Goal: Entertainment & Leisure: Consume media (video, audio)

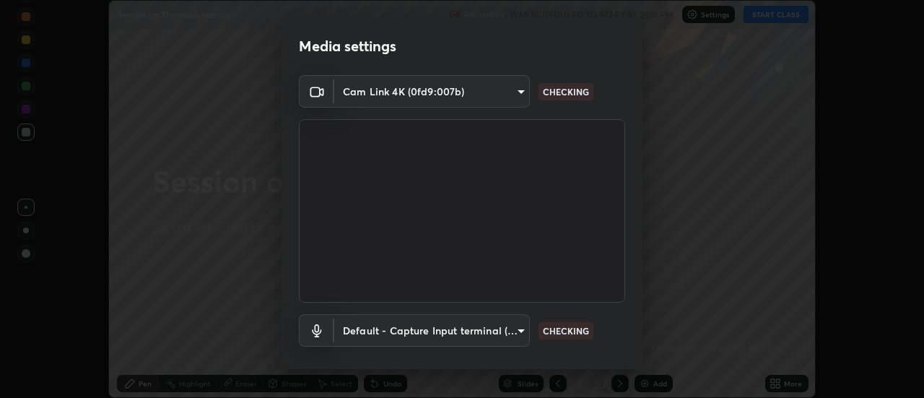
scroll to position [76, 0]
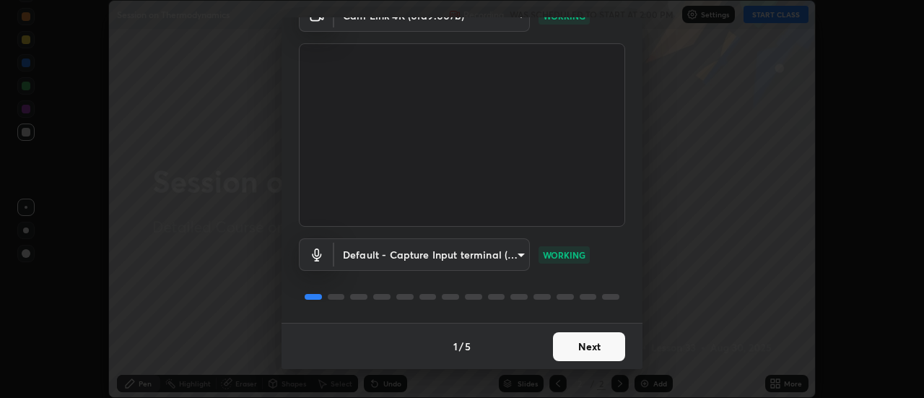
click at [596, 345] on button "Next" at bounding box center [589, 346] width 72 height 29
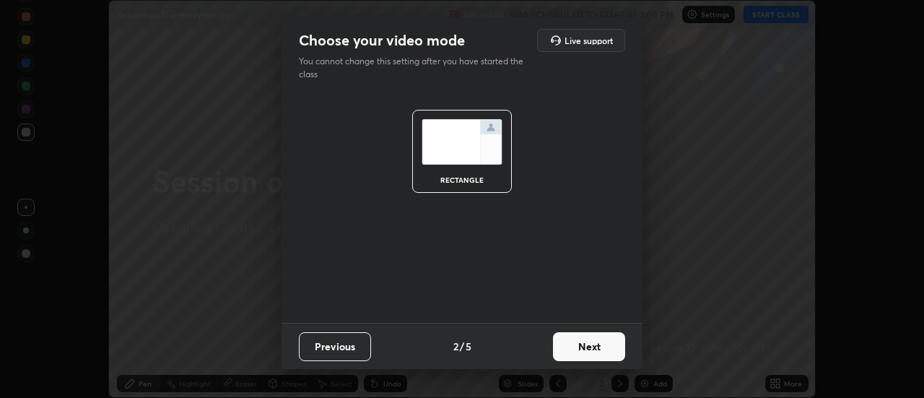
scroll to position [0, 0]
click at [599, 343] on button "Next" at bounding box center [589, 346] width 72 height 29
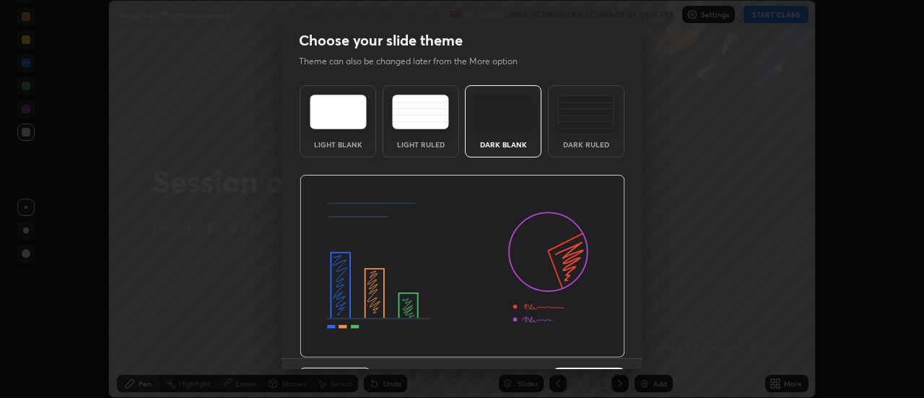
click at [602, 345] on img at bounding box center [463, 266] width 326 height 183
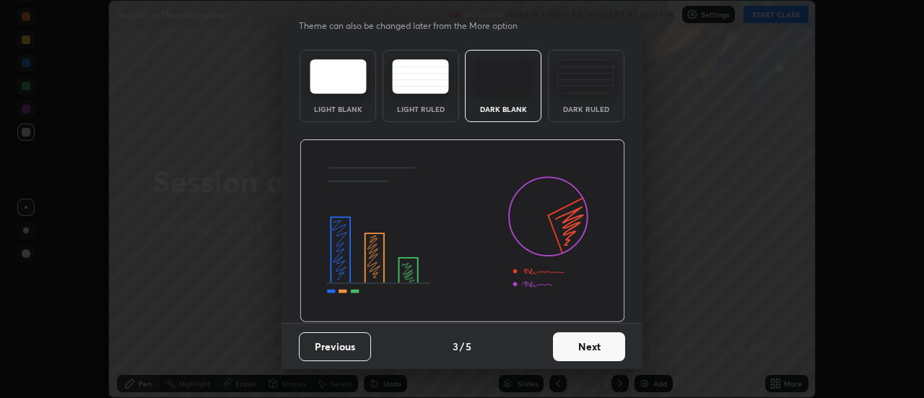
click at [595, 341] on button "Next" at bounding box center [589, 346] width 72 height 29
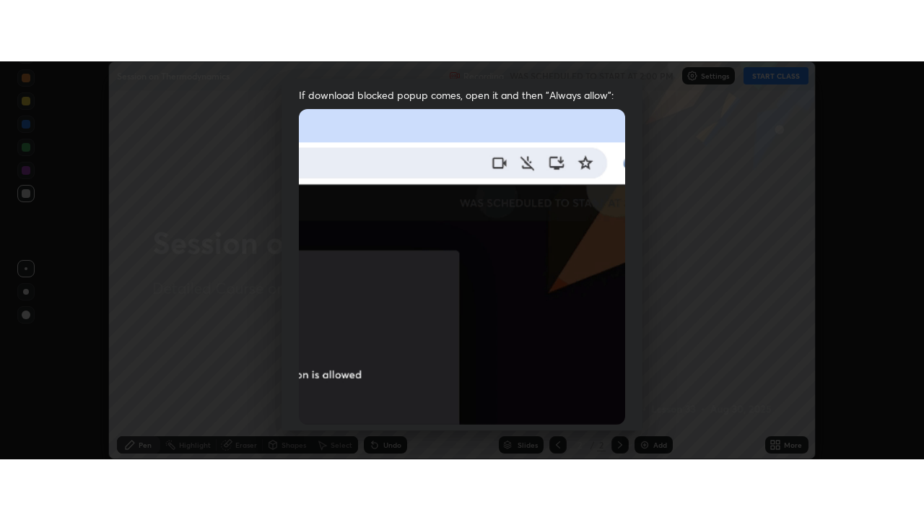
scroll to position [370, 0]
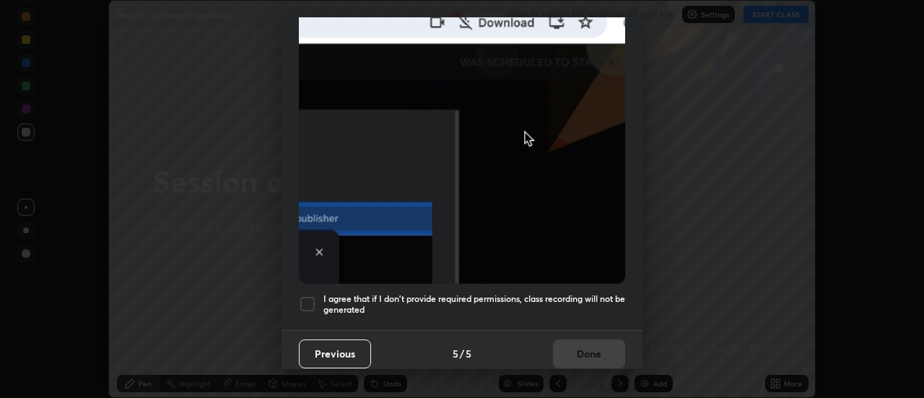
click at [583, 294] on h5 "I agree that if I don't provide required permissions, class recording will not …" at bounding box center [474, 304] width 302 height 22
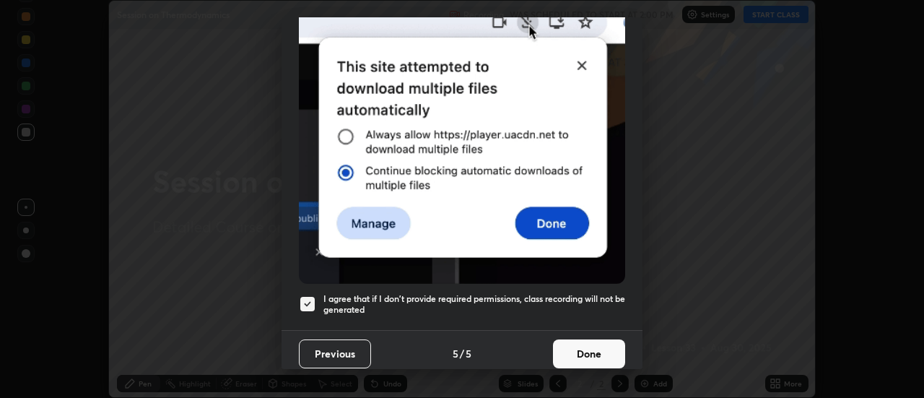
click at [590, 354] on button "Done" at bounding box center [589, 353] width 72 height 29
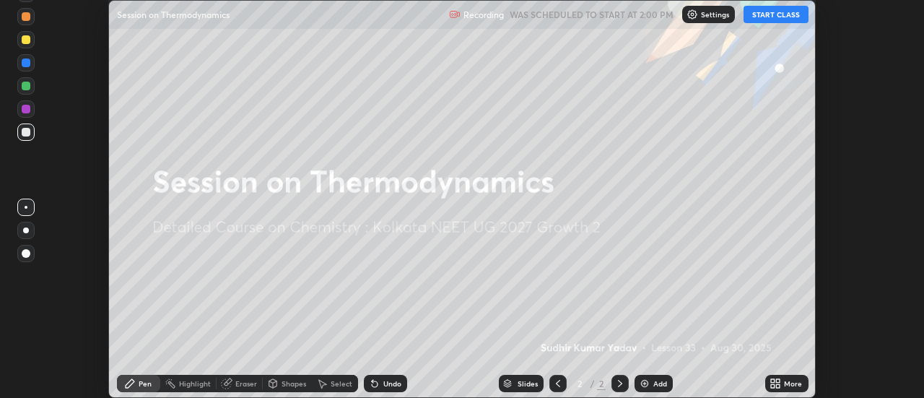
click at [767, 19] on button "START CLASS" at bounding box center [776, 14] width 65 height 17
click at [777, 386] on icon at bounding box center [779, 386] width 4 height 4
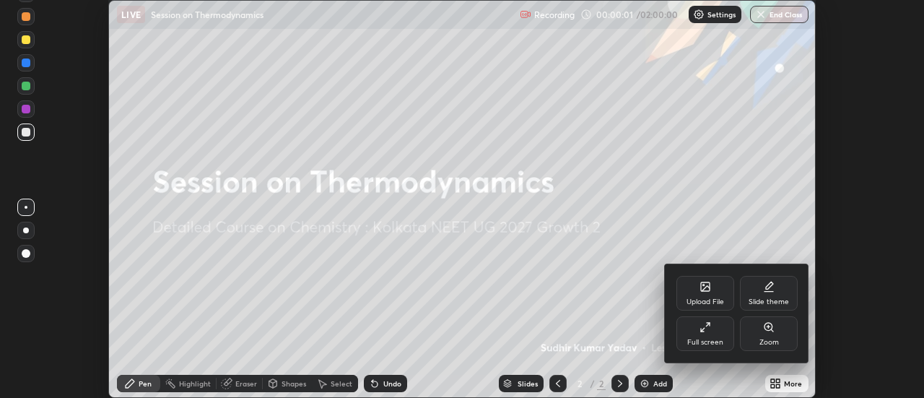
click at [721, 334] on div "Full screen" at bounding box center [706, 333] width 58 height 35
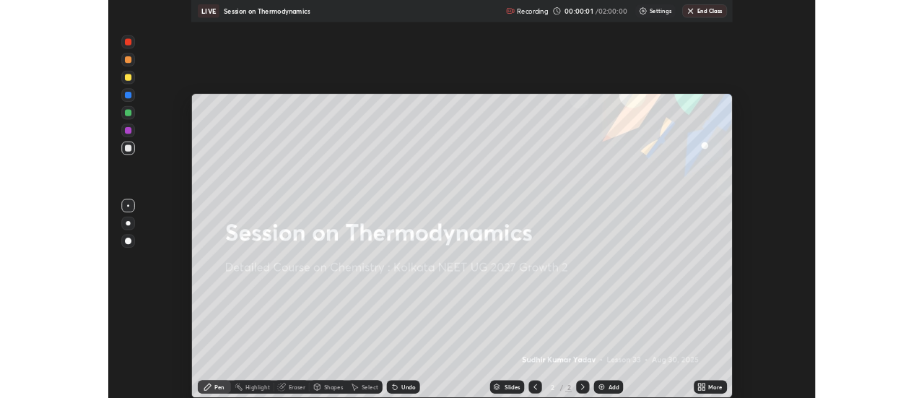
scroll to position [520, 924]
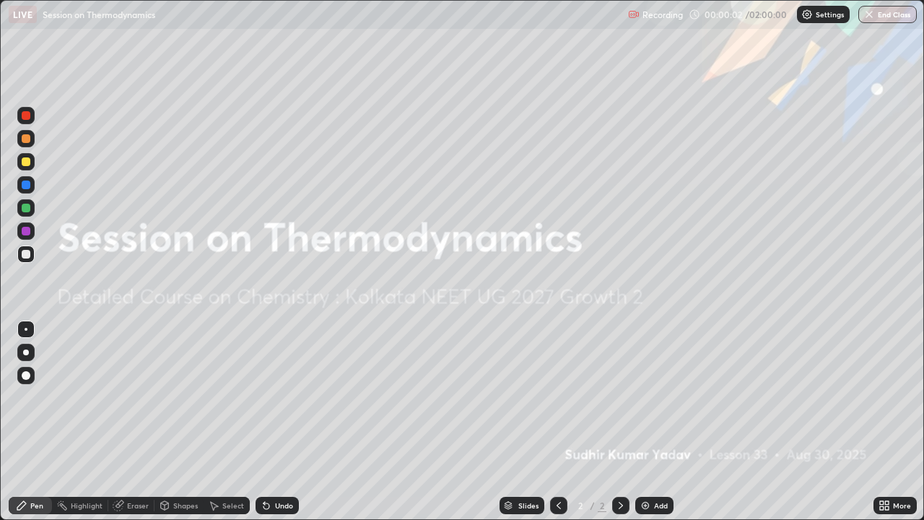
click at [651, 397] on div "Add" at bounding box center [654, 505] width 38 height 17
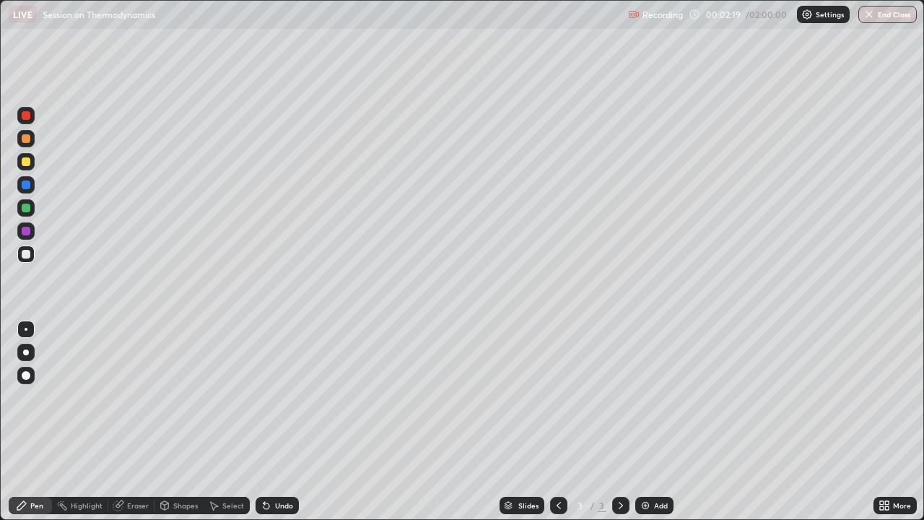
click at [269, 397] on icon at bounding box center [267, 506] width 12 height 12
click at [271, 397] on div "Undo" at bounding box center [277, 505] width 43 height 17
click at [275, 397] on div "Undo" at bounding box center [284, 505] width 18 height 7
click at [225, 397] on div "Select" at bounding box center [227, 505] width 46 height 17
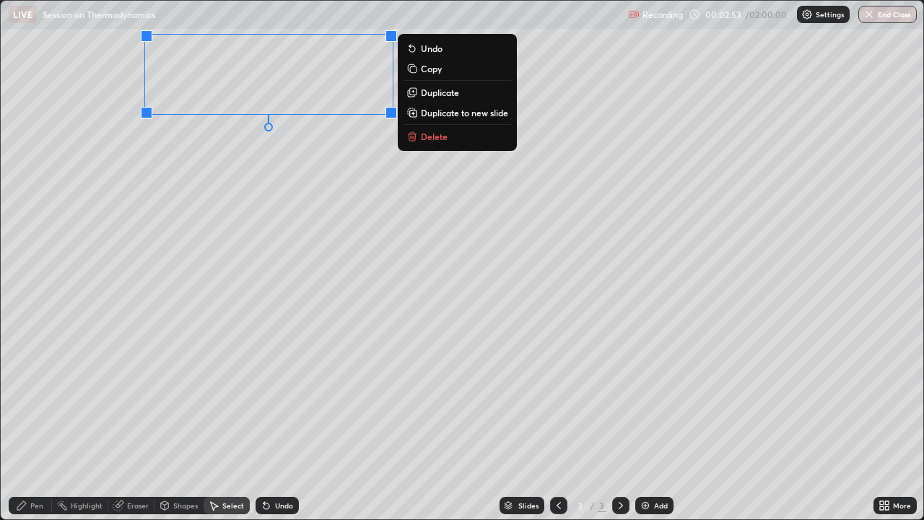
click at [38, 397] on div "Pen" at bounding box center [36, 505] width 13 height 7
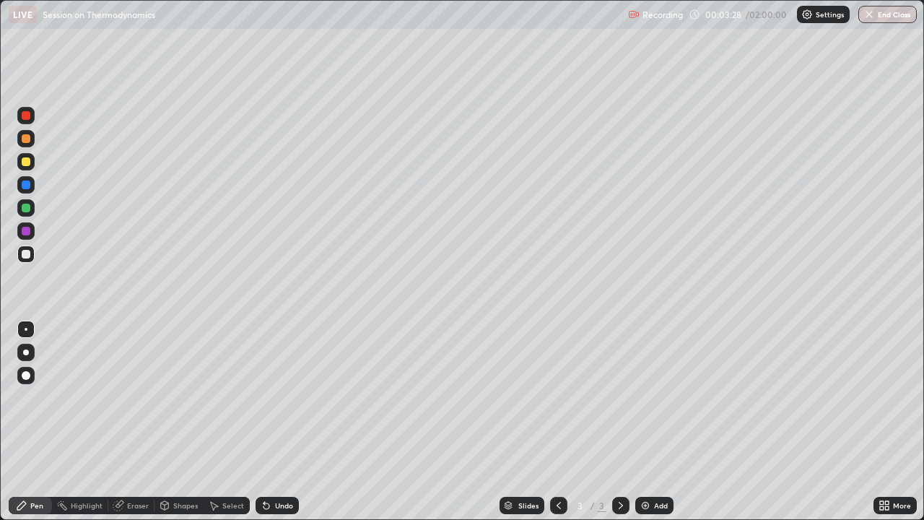
click at [129, 397] on div "Eraser" at bounding box center [138, 505] width 22 height 7
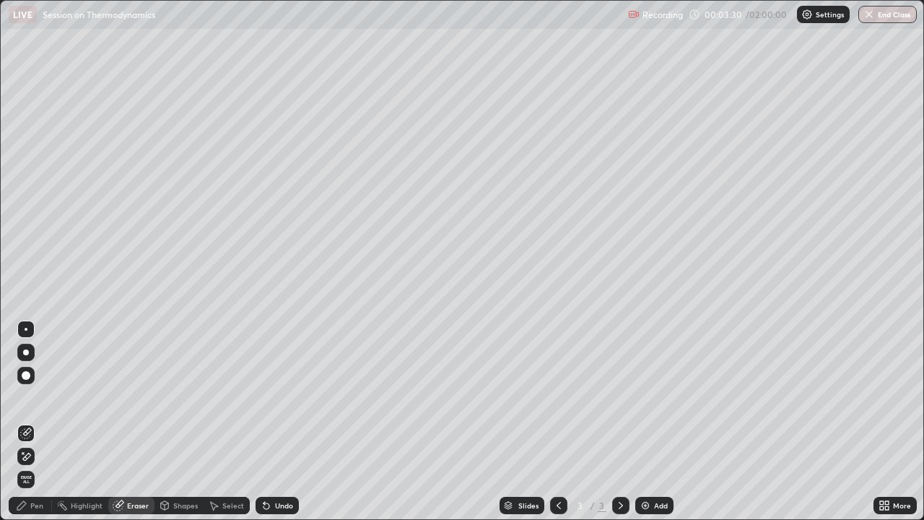
click at [43, 397] on div "Pen" at bounding box center [30, 505] width 43 height 17
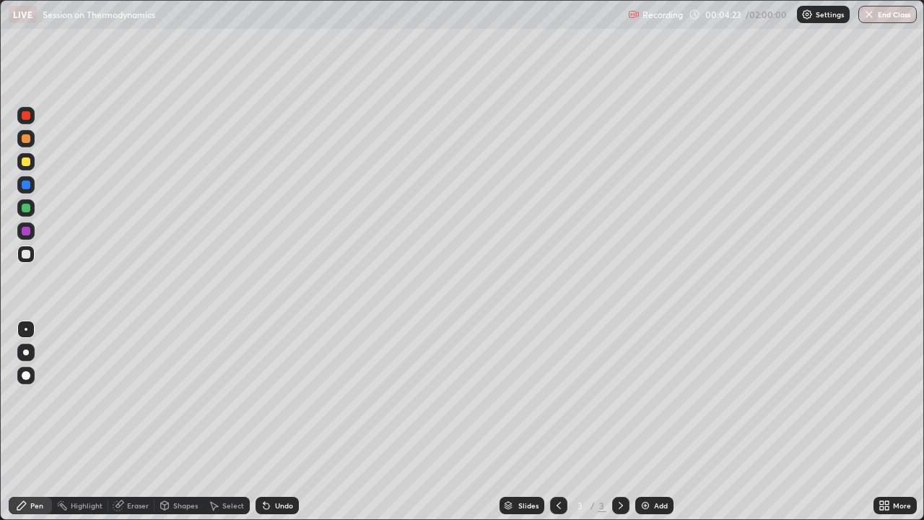
click at [274, 397] on div "Undo" at bounding box center [277, 505] width 43 height 17
click at [277, 397] on div "Undo" at bounding box center [284, 505] width 18 height 7
click at [279, 397] on div "Undo" at bounding box center [284, 505] width 18 height 7
click at [284, 397] on div "Undo" at bounding box center [284, 505] width 18 height 7
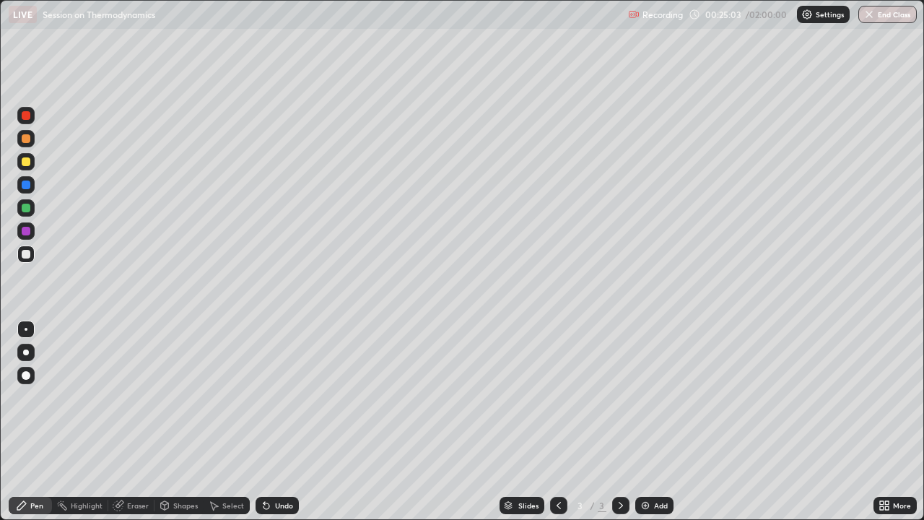
click at [645, 397] on img at bounding box center [646, 506] width 12 height 12
click at [268, 397] on icon at bounding box center [267, 506] width 12 height 12
click at [220, 397] on div "Select" at bounding box center [227, 505] width 46 height 29
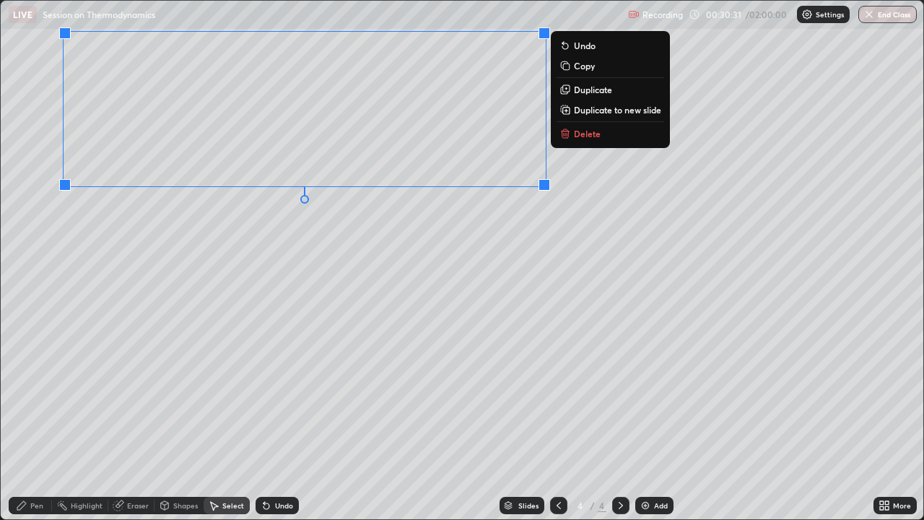
click at [38, 397] on div "Pen" at bounding box center [36, 505] width 13 height 7
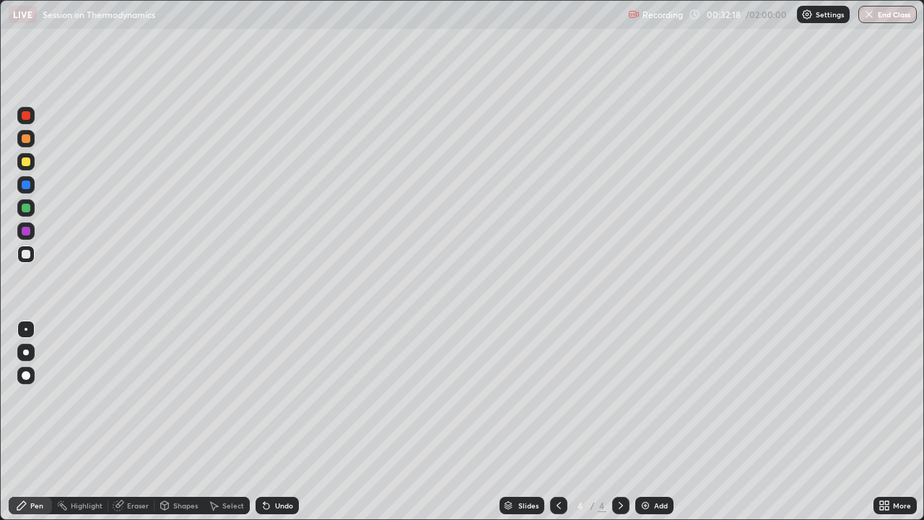
click at [135, 397] on div "Eraser" at bounding box center [138, 505] width 22 height 7
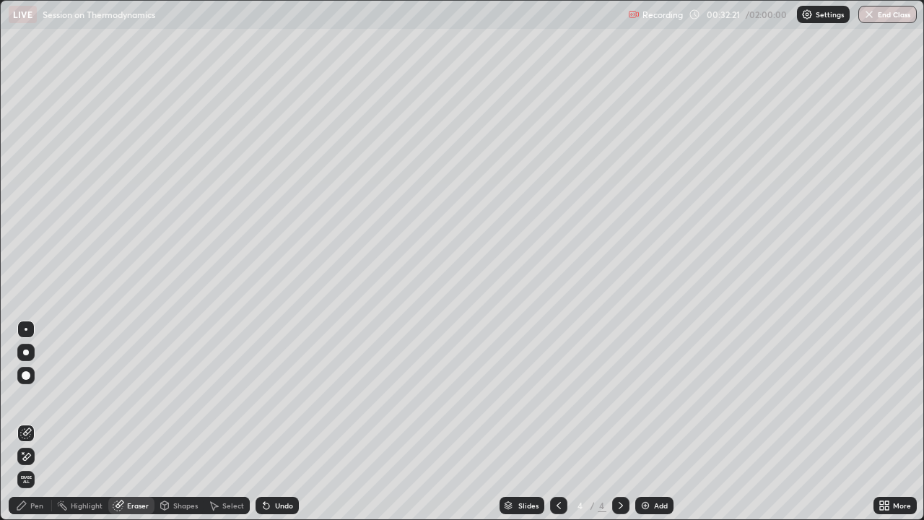
click at [32, 397] on div "Pen" at bounding box center [36, 505] width 13 height 7
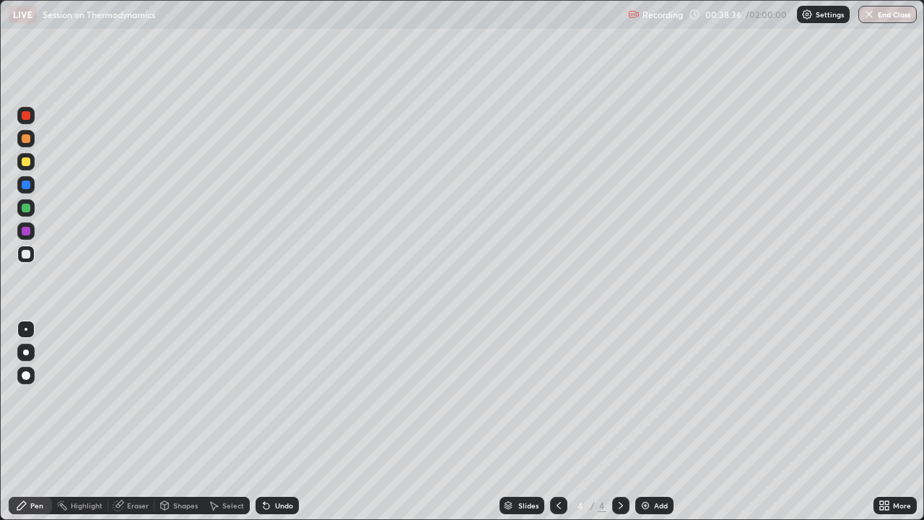
click at [562, 397] on icon at bounding box center [559, 506] width 12 height 12
click at [622, 397] on icon at bounding box center [621, 506] width 12 height 12
click at [619, 397] on div at bounding box center [620, 505] width 17 height 17
click at [641, 397] on img at bounding box center [646, 506] width 12 height 12
click at [230, 397] on div "Select" at bounding box center [233, 505] width 22 height 7
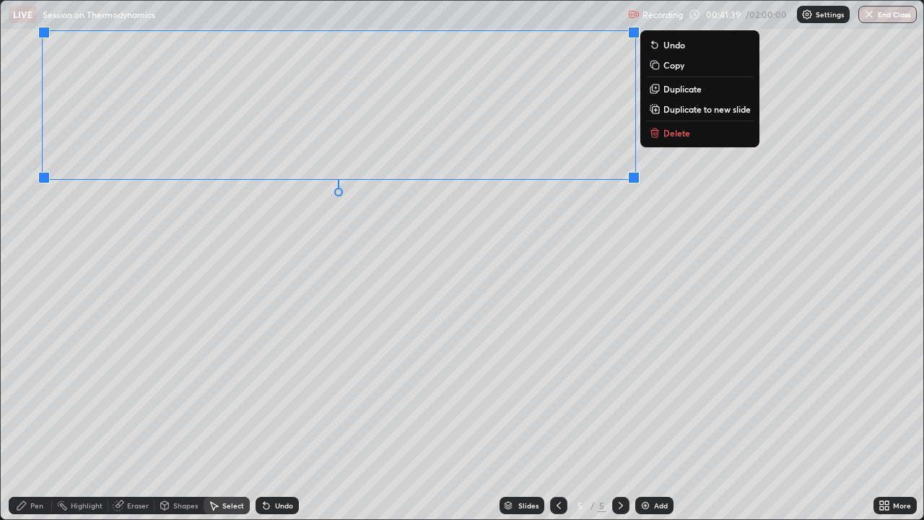
click at [41, 397] on div "Pen" at bounding box center [30, 505] width 43 height 17
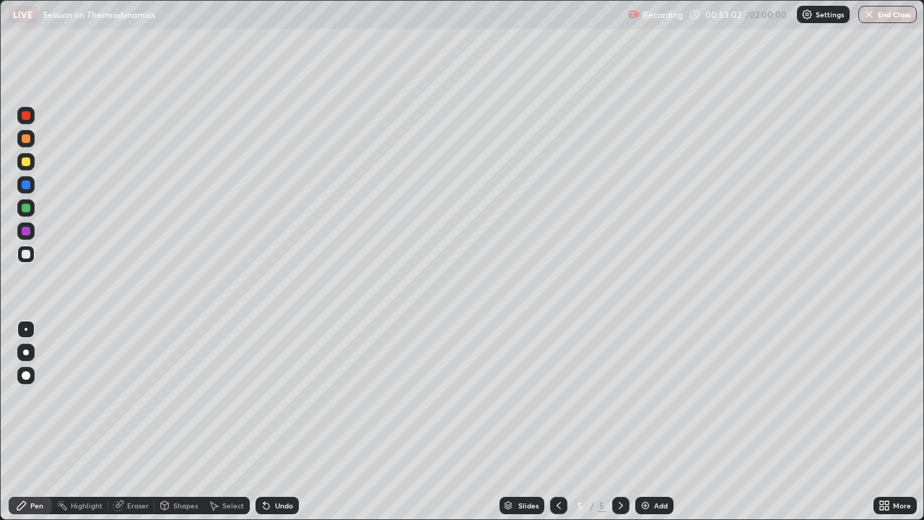
click at [267, 397] on icon at bounding box center [267, 506] width 12 height 12
click at [275, 397] on div "Undo" at bounding box center [284, 505] width 18 height 7
click at [278, 397] on div "Undo" at bounding box center [284, 505] width 18 height 7
click at [272, 397] on div "Undo" at bounding box center [277, 505] width 43 height 17
click at [274, 397] on div "Undo" at bounding box center [274, 505] width 49 height 29
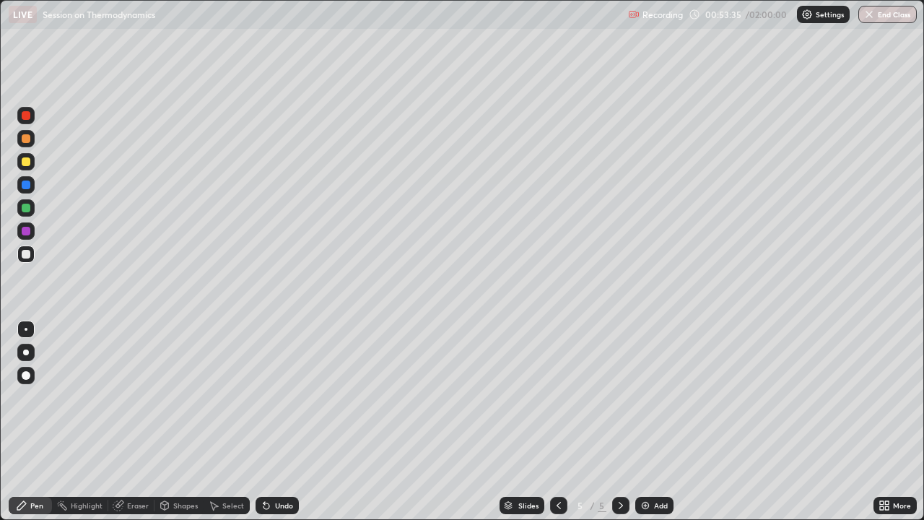
click at [276, 397] on div "Undo" at bounding box center [277, 505] width 43 height 17
click at [275, 397] on div "Undo" at bounding box center [277, 505] width 43 height 17
click at [645, 397] on img at bounding box center [646, 506] width 12 height 12
click at [557, 397] on icon at bounding box center [559, 506] width 12 height 12
click at [641, 397] on img at bounding box center [646, 506] width 12 height 12
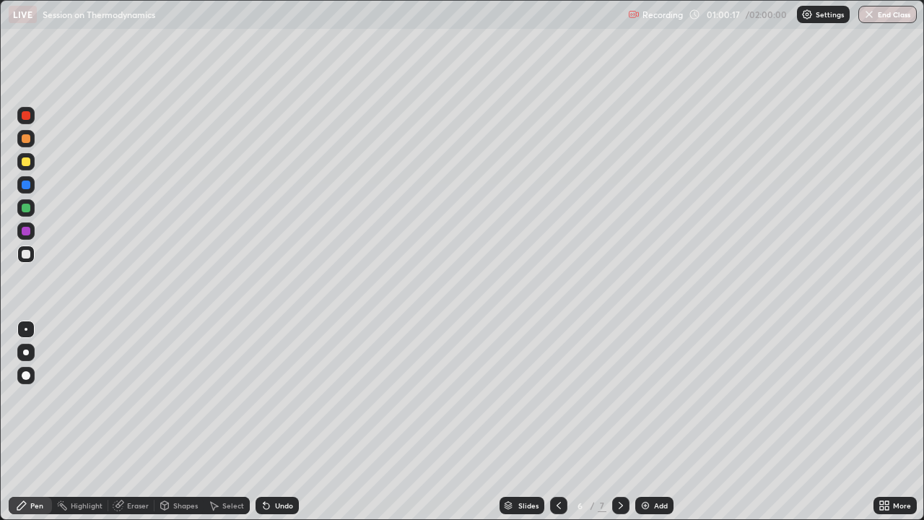
click at [619, 397] on icon at bounding box center [621, 506] width 12 height 12
click at [556, 397] on icon at bounding box center [559, 506] width 12 height 12
click at [224, 397] on div "Select" at bounding box center [233, 505] width 22 height 7
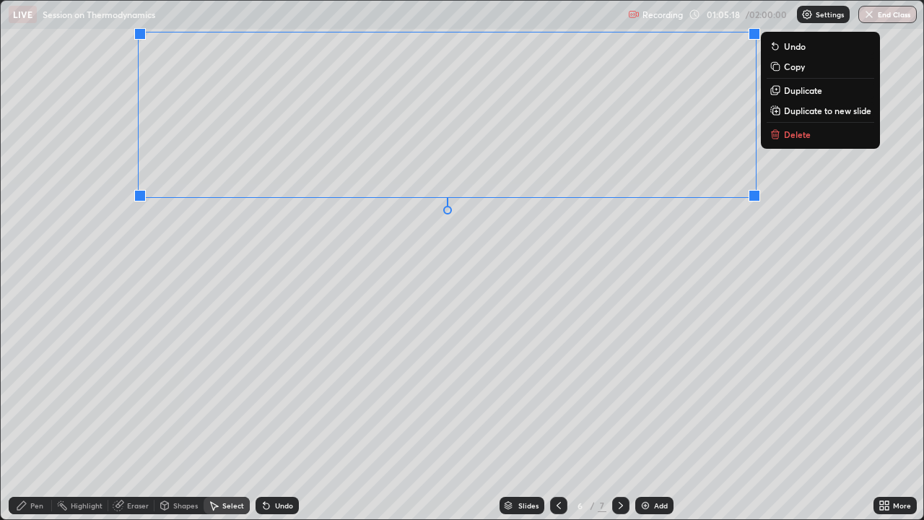
click at [40, 397] on div "Pen" at bounding box center [30, 505] width 43 height 17
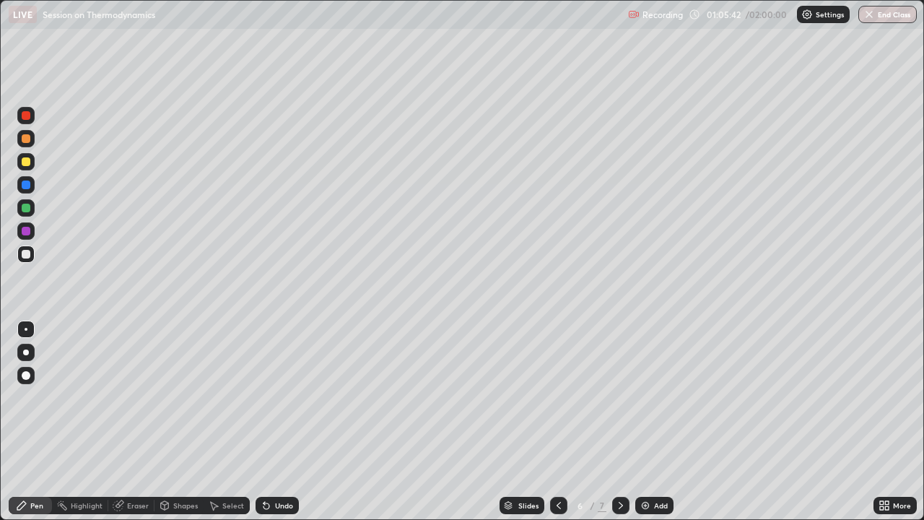
click at [266, 397] on icon at bounding box center [267, 506] width 12 height 12
click at [269, 397] on icon at bounding box center [267, 506] width 12 height 12
click at [619, 397] on icon at bounding box center [621, 506] width 12 height 12
click at [228, 397] on div "Select" at bounding box center [227, 505] width 46 height 17
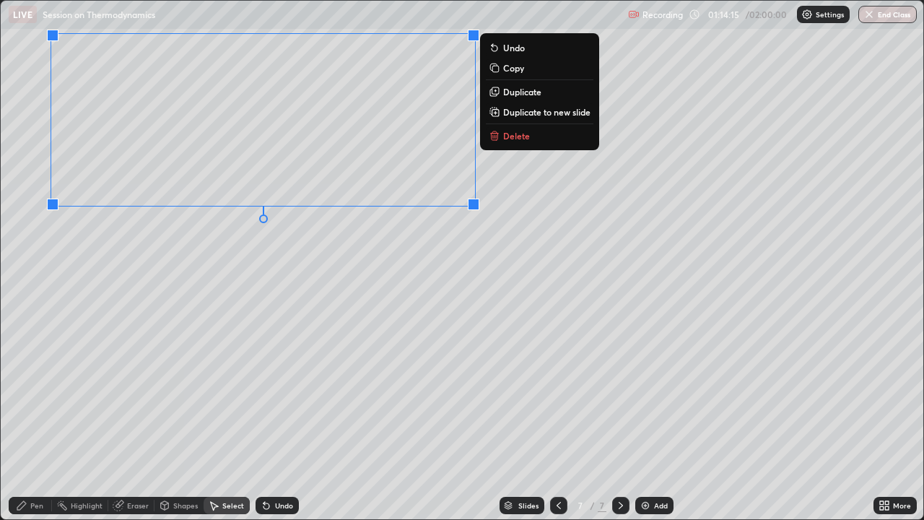
click at [43, 397] on div "Pen" at bounding box center [30, 505] width 43 height 17
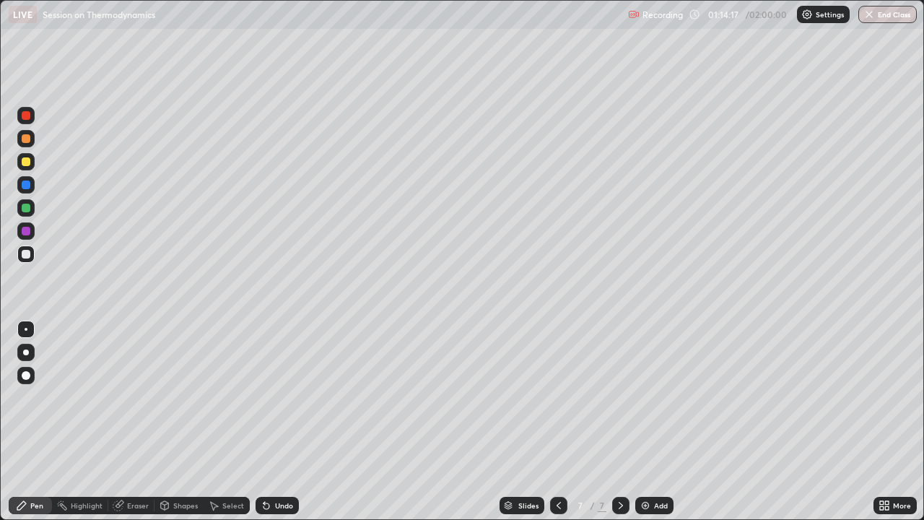
click at [218, 397] on icon at bounding box center [214, 506] width 12 height 12
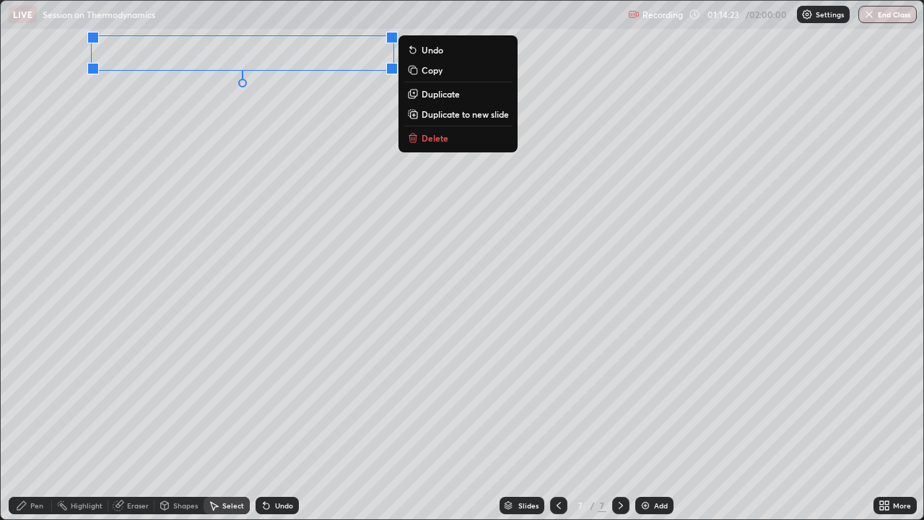
click at [439, 97] on p "Duplicate" at bounding box center [441, 94] width 38 height 12
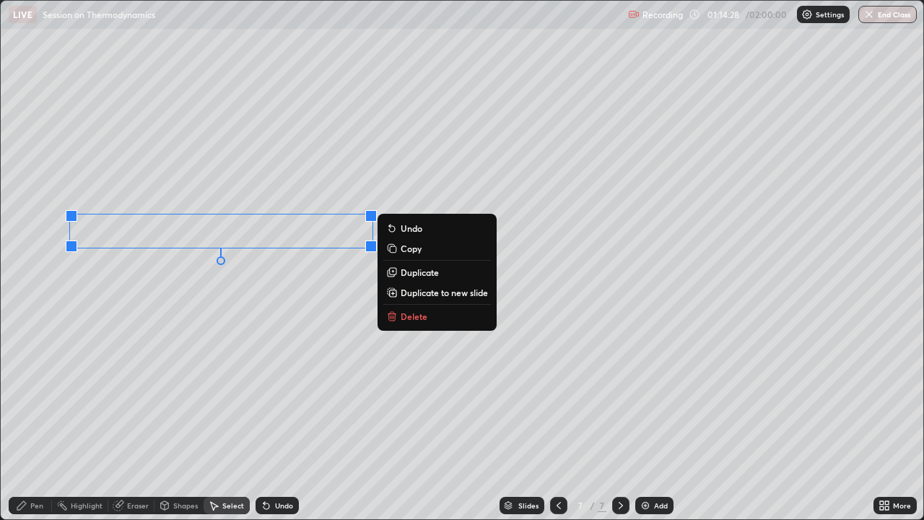
click at [35, 397] on div "Pen" at bounding box center [36, 505] width 13 height 7
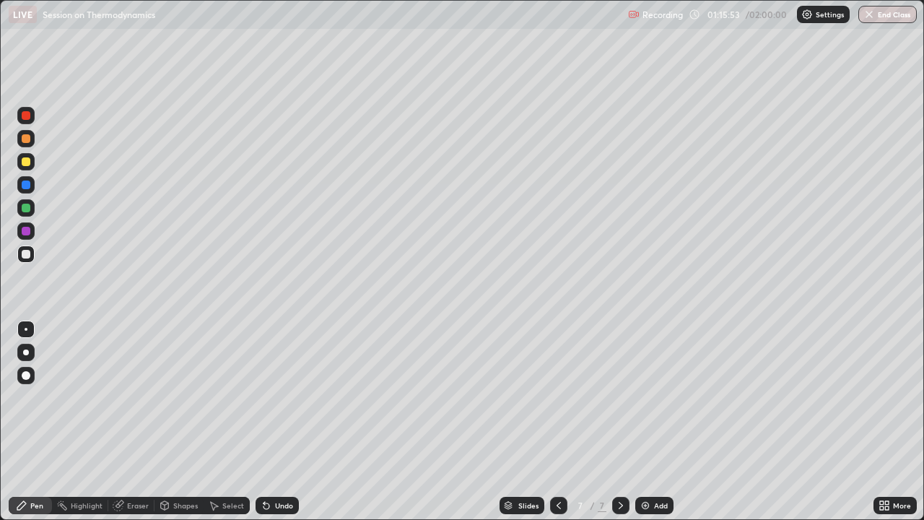
click at [264, 397] on icon at bounding box center [264, 502] width 1 height 1
click at [645, 397] on img at bounding box center [646, 506] width 12 height 12
click at [126, 232] on button "Undo" at bounding box center [139, 240] width 42 height 17
click at [264, 397] on icon at bounding box center [264, 502] width 1 height 1
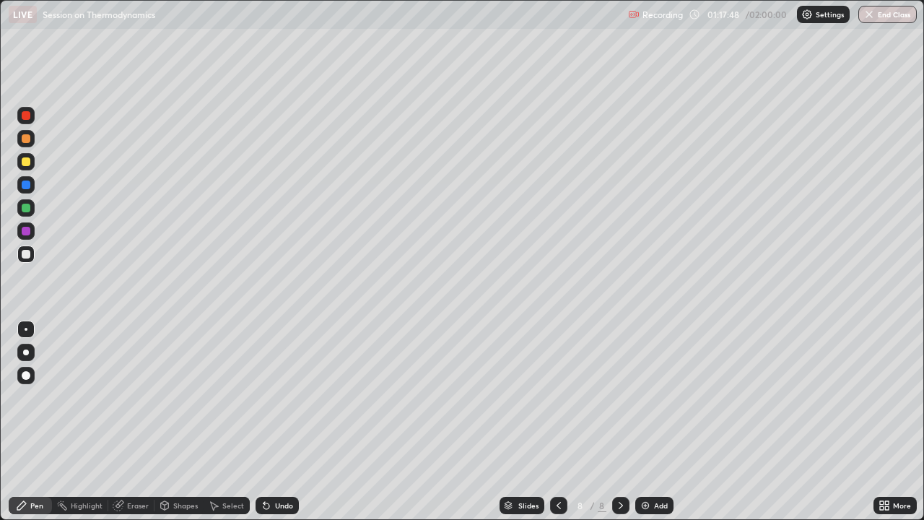
click at [265, 397] on icon at bounding box center [267, 506] width 12 height 12
click at [222, 397] on div "Select" at bounding box center [233, 505] width 22 height 7
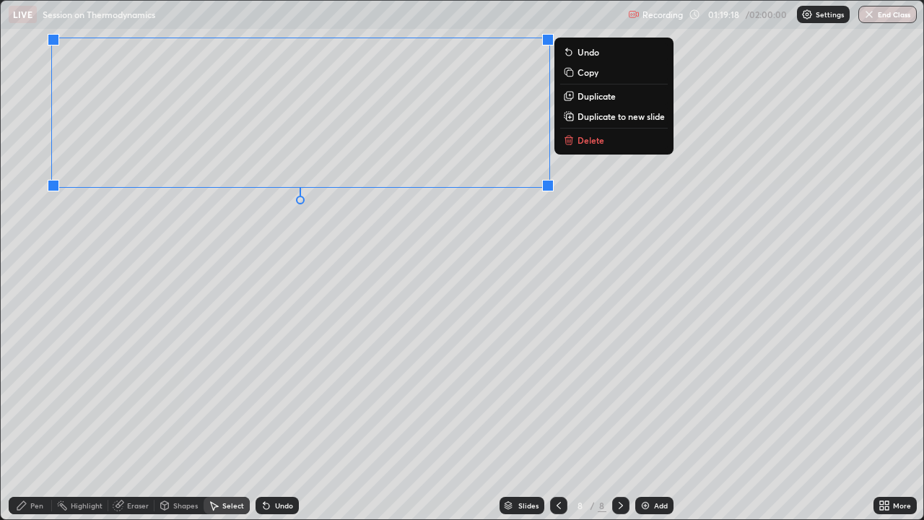
click at [31, 397] on div "Pen" at bounding box center [36, 505] width 13 height 7
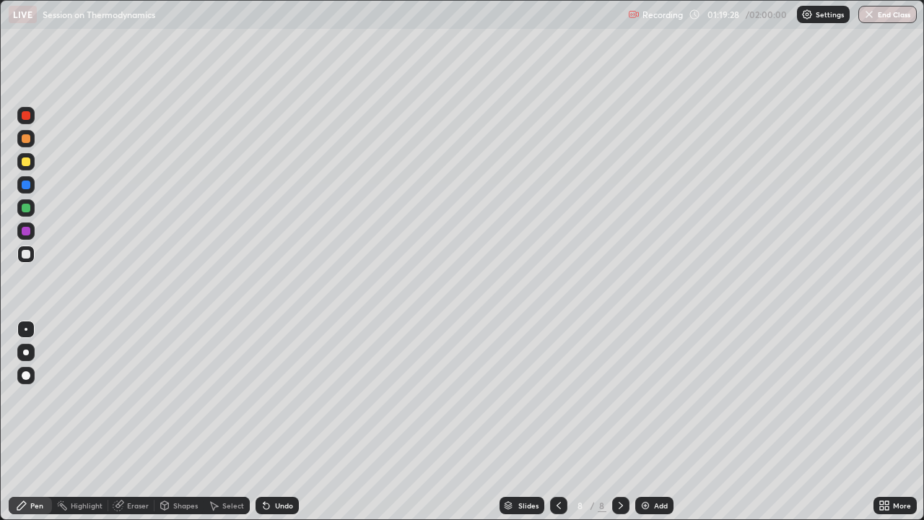
click at [27, 252] on div at bounding box center [26, 254] width 9 height 9
click at [650, 397] on div "Add" at bounding box center [654, 505] width 38 height 17
click at [129, 397] on div "Eraser" at bounding box center [138, 505] width 22 height 7
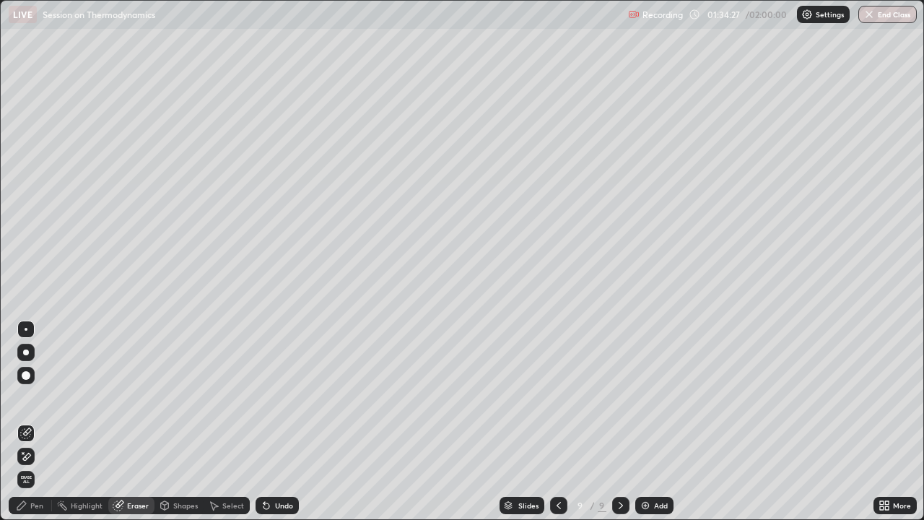
click at [43, 397] on div "Pen" at bounding box center [30, 505] width 43 height 17
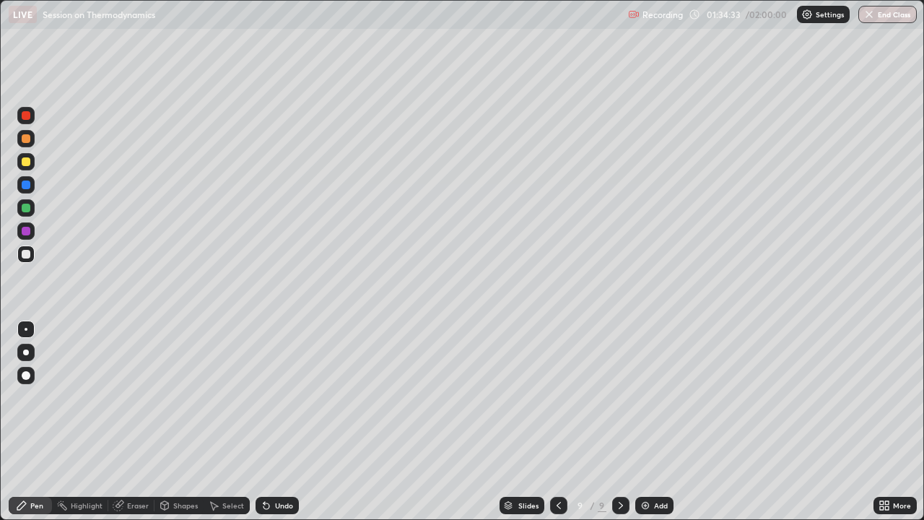
click at [269, 397] on icon at bounding box center [267, 506] width 12 height 12
click at [268, 397] on icon at bounding box center [267, 506] width 12 height 12
click at [264, 397] on icon at bounding box center [267, 506] width 12 height 12
click at [262, 397] on div "Undo" at bounding box center [277, 505] width 43 height 17
click at [264, 397] on icon at bounding box center [267, 506] width 12 height 12
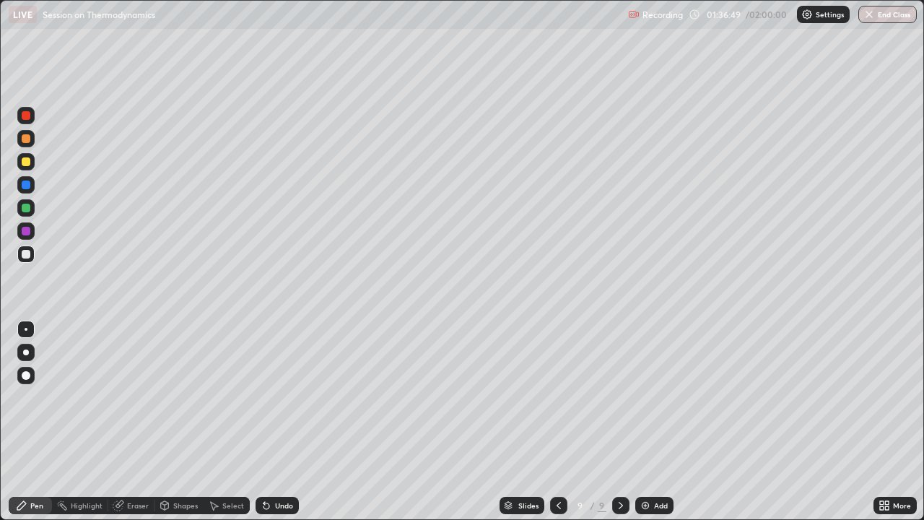
click at [264, 397] on icon at bounding box center [264, 502] width 1 height 1
click at [265, 397] on icon at bounding box center [267, 506] width 12 height 12
click at [276, 397] on div "Undo" at bounding box center [277, 505] width 43 height 17
click at [224, 397] on div "Select" at bounding box center [227, 505] width 46 height 17
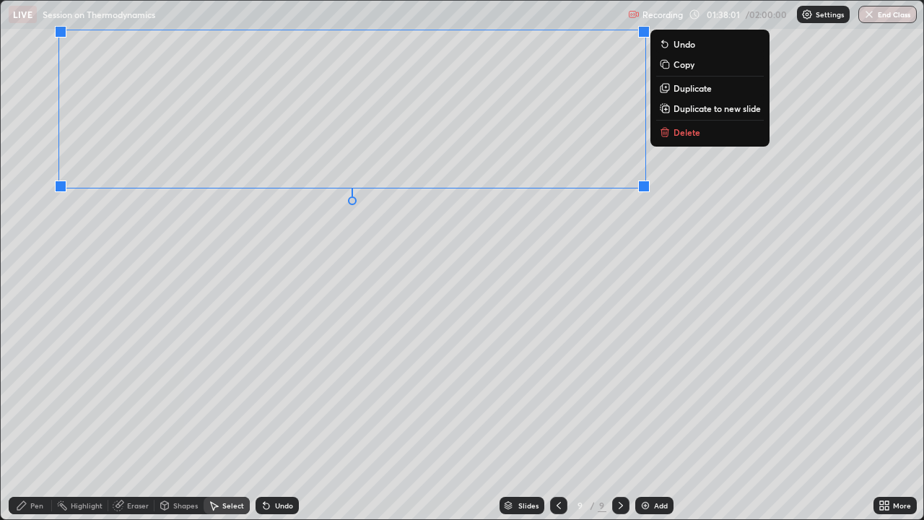
click at [38, 397] on div "Pen" at bounding box center [36, 505] width 13 height 7
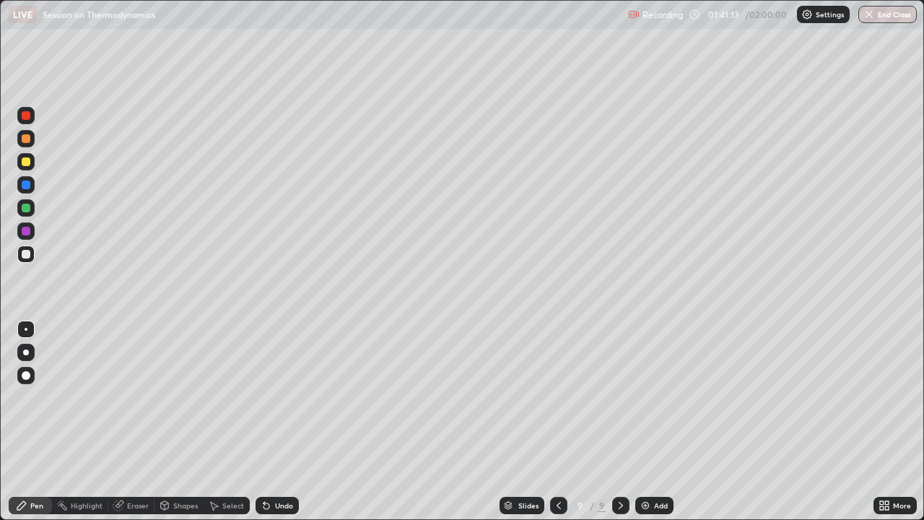
click at [226, 397] on div "Select" at bounding box center [233, 505] width 22 height 7
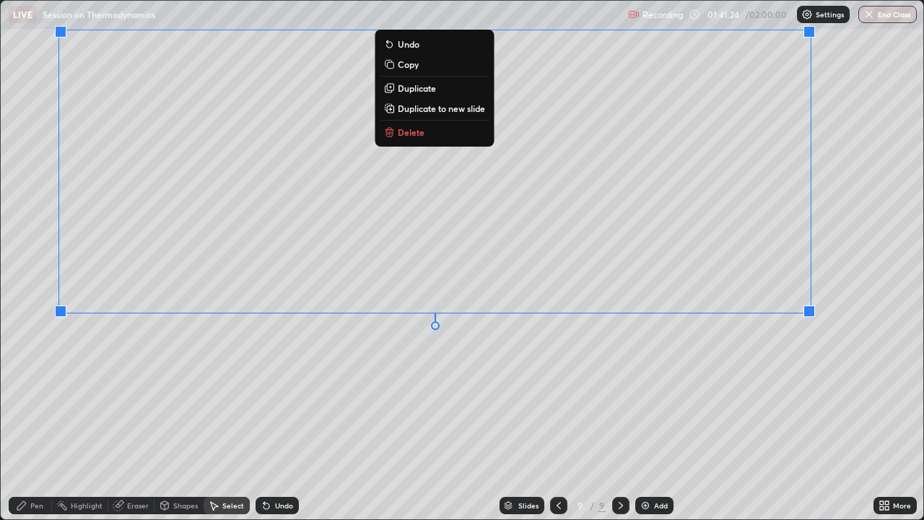
click at [37, 397] on div "Pen" at bounding box center [36, 505] width 13 height 7
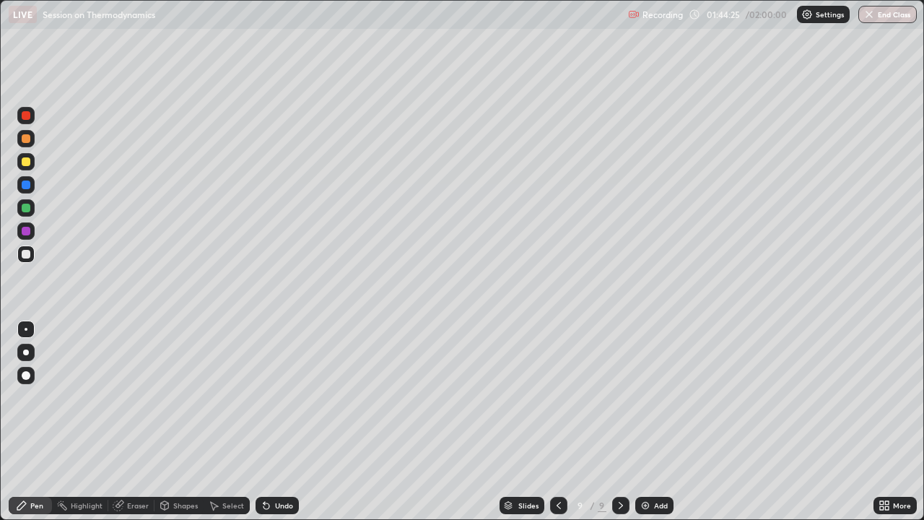
click at [232, 397] on div "Select" at bounding box center [233, 505] width 22 height 7
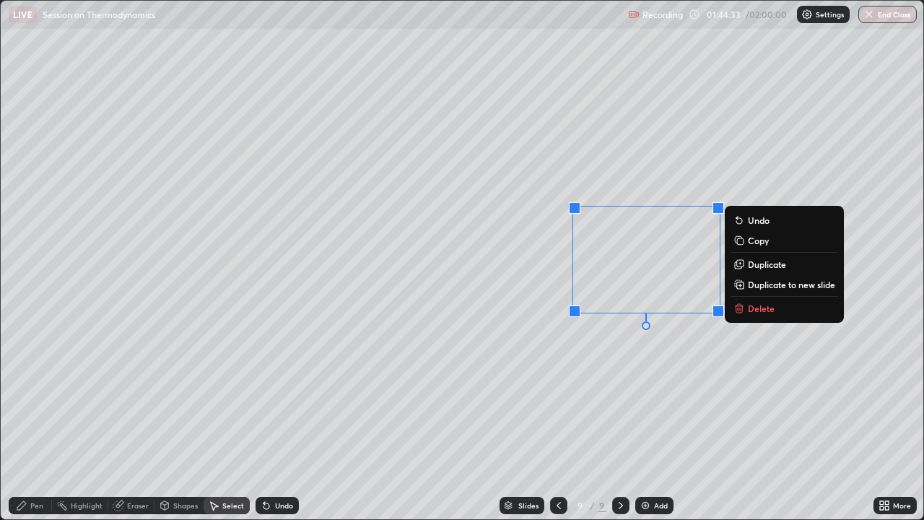
click at [763, 263] on p "Duplicate" at bounding box center [767, 264] width 38 height 12
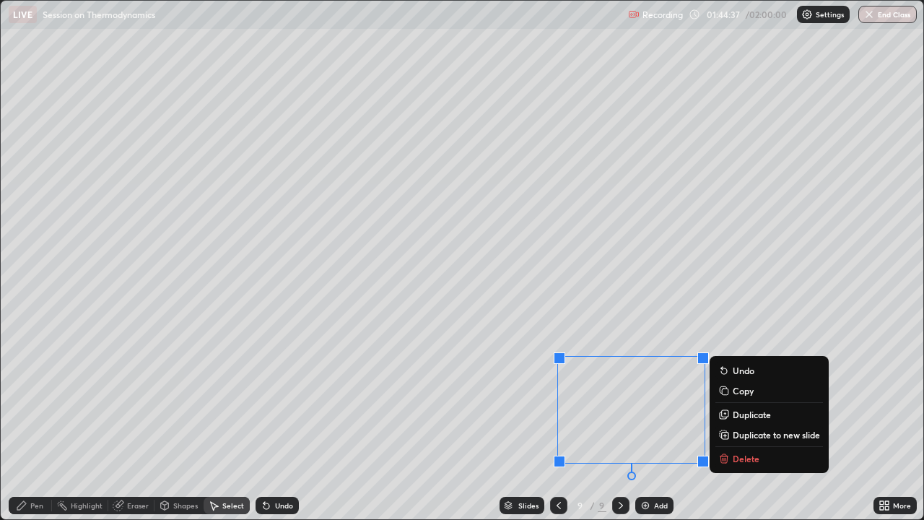
click at [743, 397] on p "Duplicate" at bounding box center [752, 415] width 38 height 12
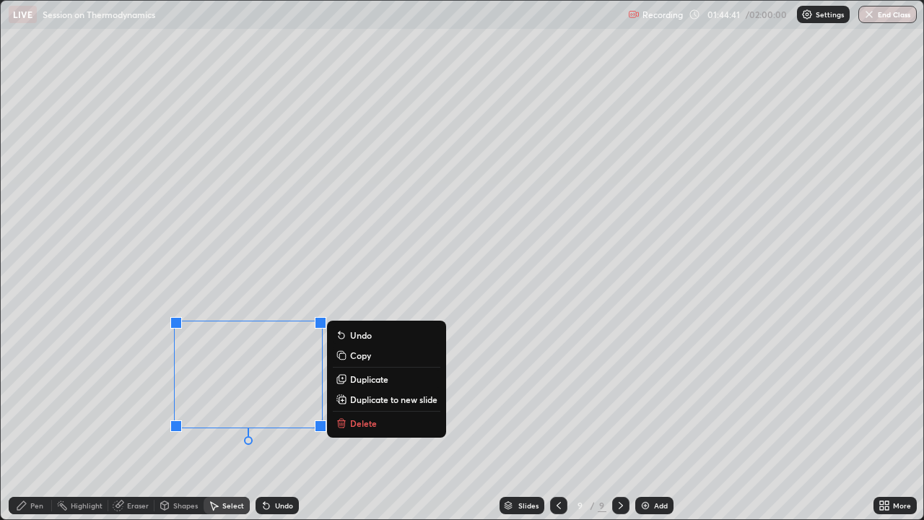
click at [41, 397] on div "Pen" at bounding box center [30, 505] width 43 height 17
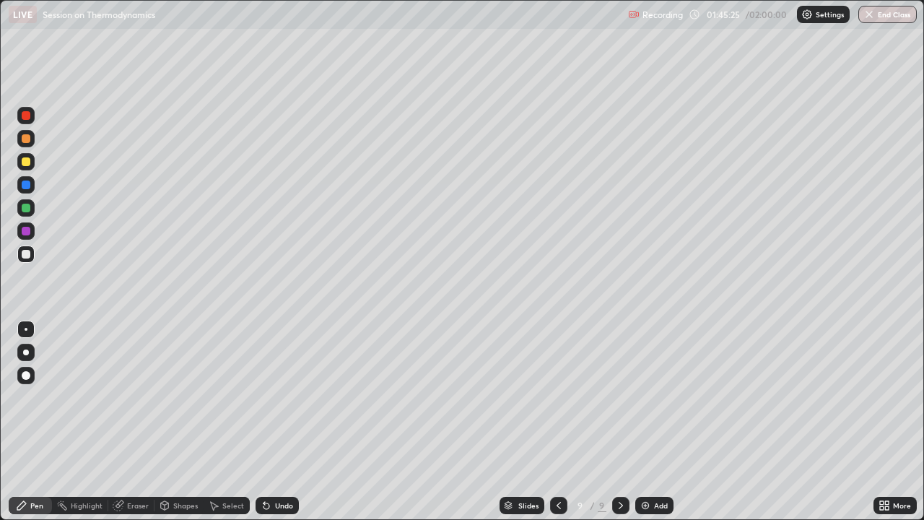
click at [641, 397] on img at bounding box center [646, 506] width 12 height 12
click at [29, 162] on div at bounding box center [26, 161] width 9 height 9
click at [32, 207] on div at bounding box center [25, 207] width 17 height 17
click at [222, 397] on div "Select" at bounding box center [233, 505] width 22 height 7
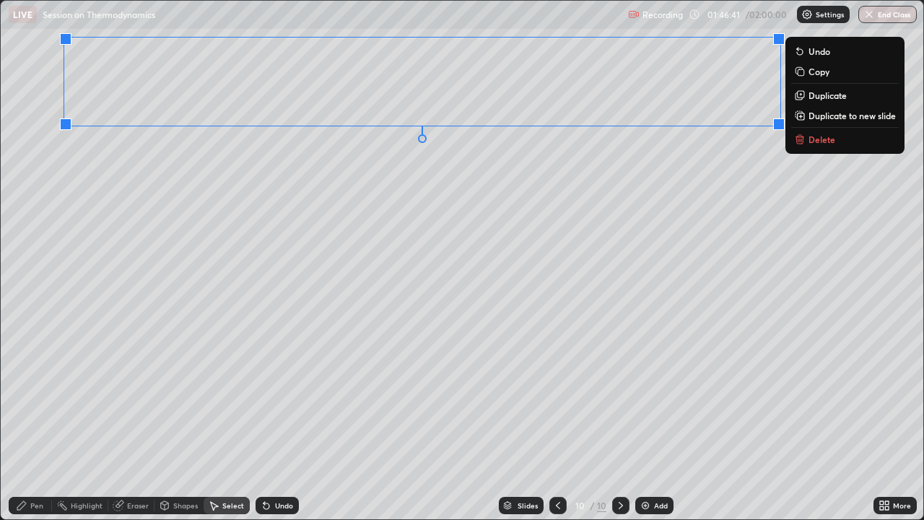
click at [40, 397] on div "Pen" at bounding box center [36, 505] width 13 height 7
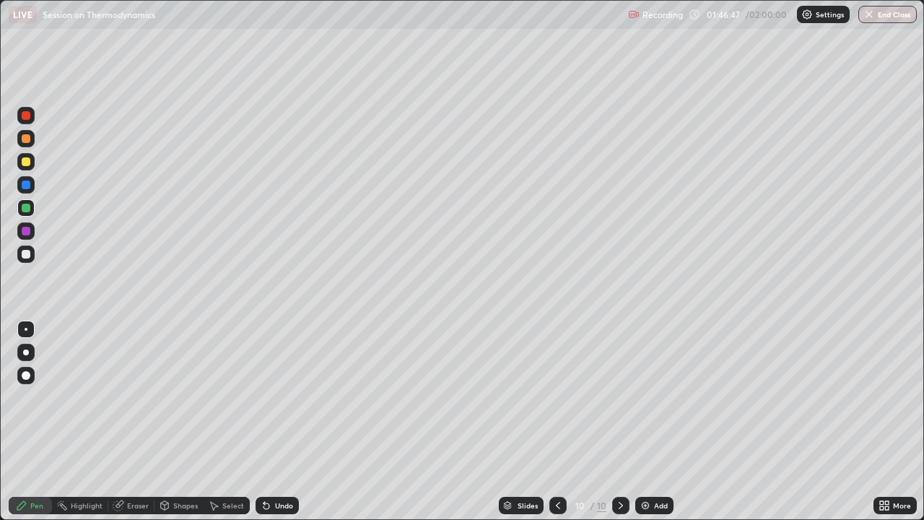
click at [27, 255] on div at bounding box center [26, 254] width 9 height 9
click at [174, 397] on div "Shapes" at bounding box center [185, 505] width 25 height 7
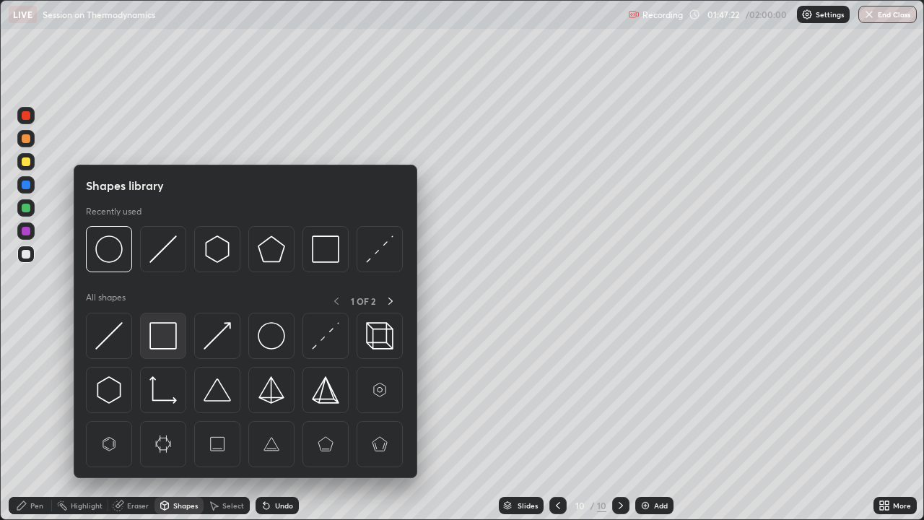
click at [167, 333] on img at bounding box center [162, 335] width 27 height 27
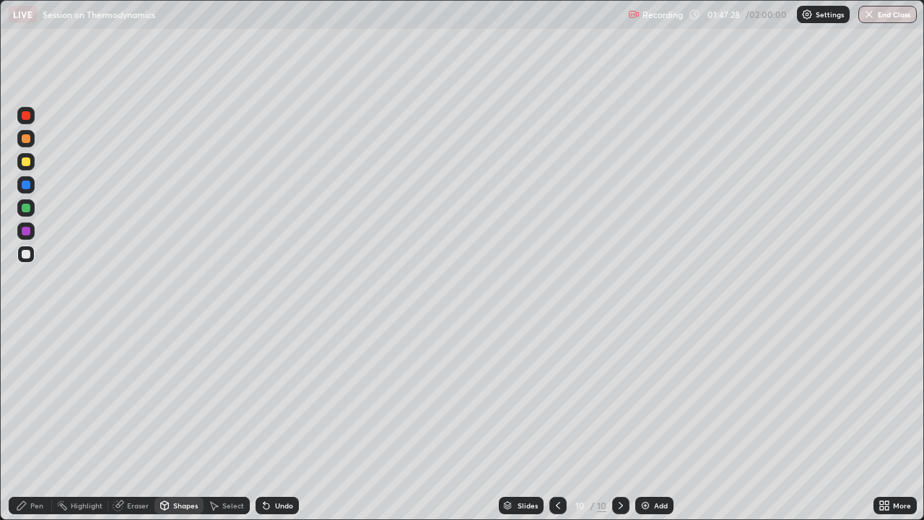
click at [168, 397] on icon at bounding box center [165, 506] width 12 height 12
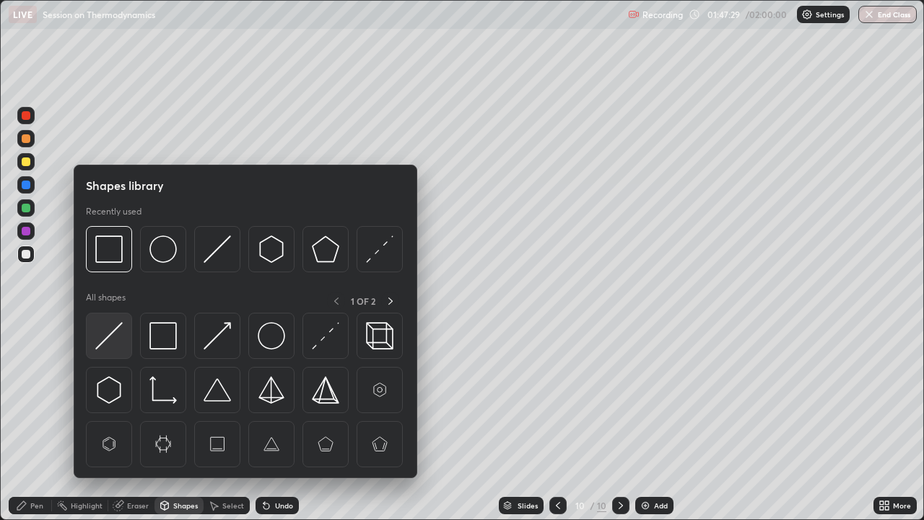
click at [113, 330] on img at bounding box center [108, 335] width 27 height 27
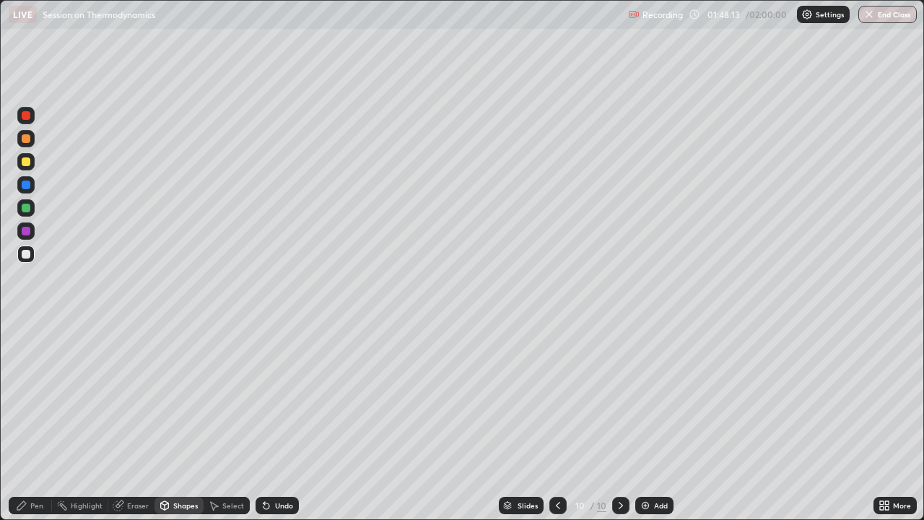
click at [41, 397] on div "Pen" at bounding box center [36, 505] width 13 height 7
click at [271, 397] on div "Undo" at bounding box center [277, 505] width 43 height 17
click at [277, 397] on div "Undo" at bounding box center [277, 505] width 43 height 17
click at [173, 397] on div "Shapes" at bounding box center [185, 505] width 25 height 7
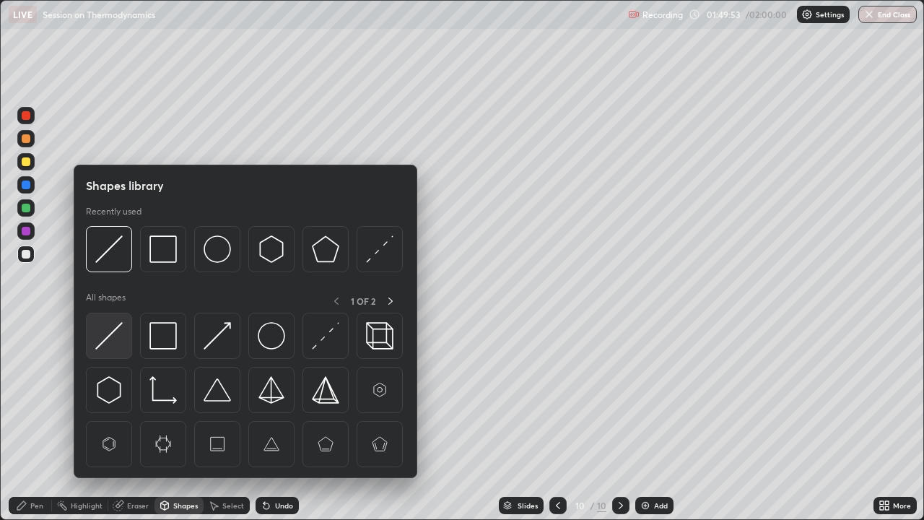
click at [109, 333] on img at bounding box center [108, 335] width 27 height 27
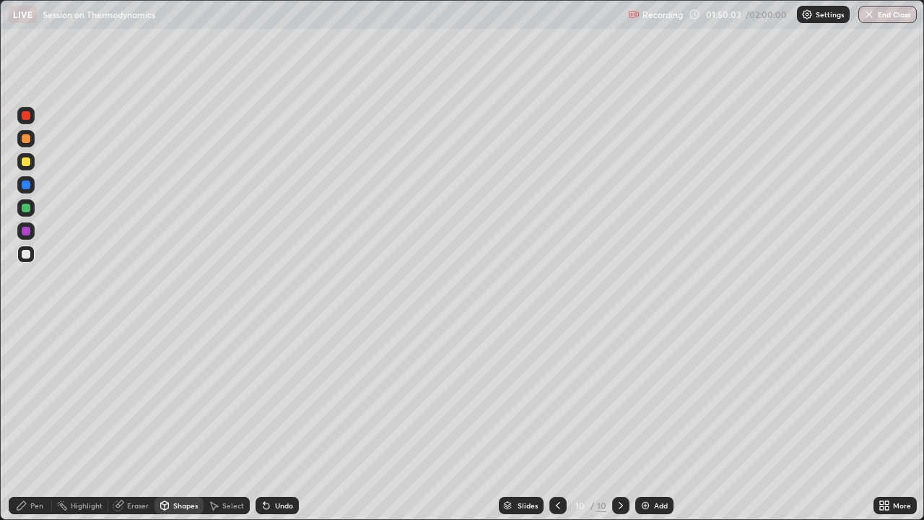
click at [37, 397] on div "Pen" at bounding box center [36, 505] width 13 height 7
click at [184, 397] on div "Shapes" at bounding box center [185, 505] width 25 height 7
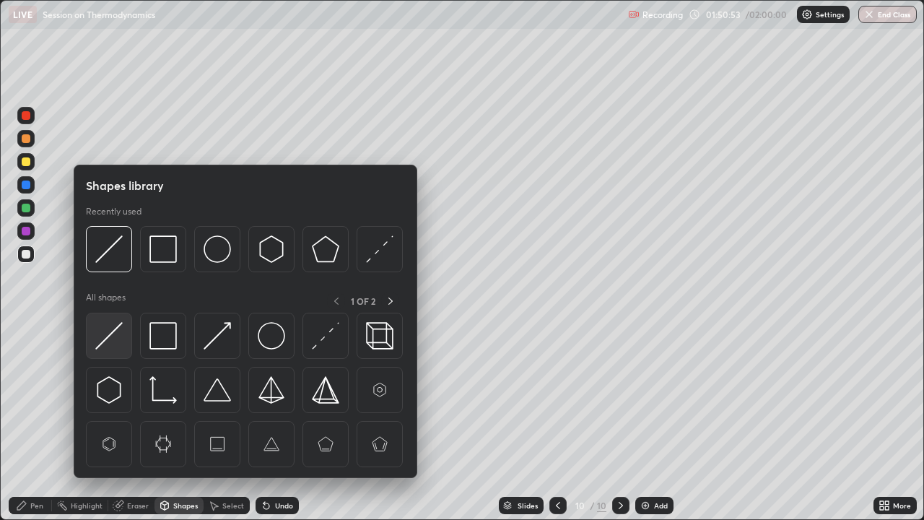
click at [115, 336] on img at bounding box center [108, 335] width 27 height 27
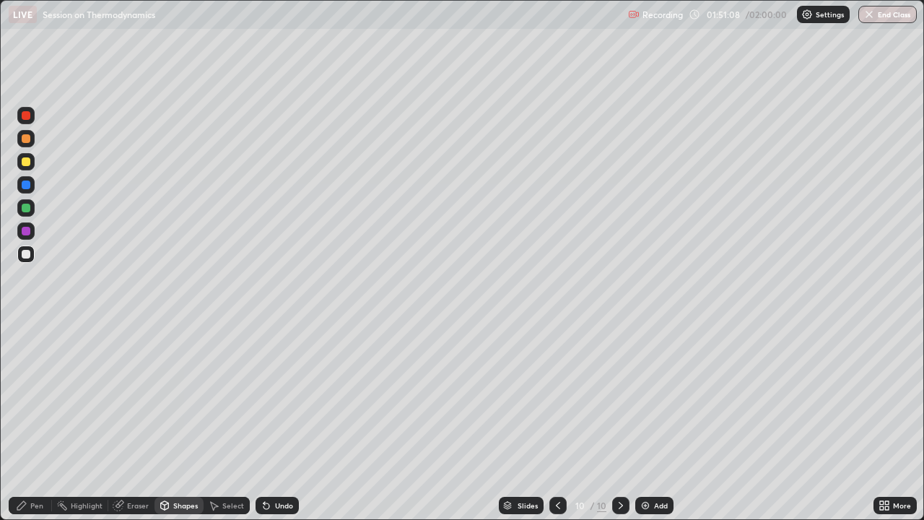
click at [32, 397] on div "Pen" at bounding box center [36, 505] width 13 height 7
click at [176, 397] on div "Shapes" at bounding box center [185, 505] width 25 height 7
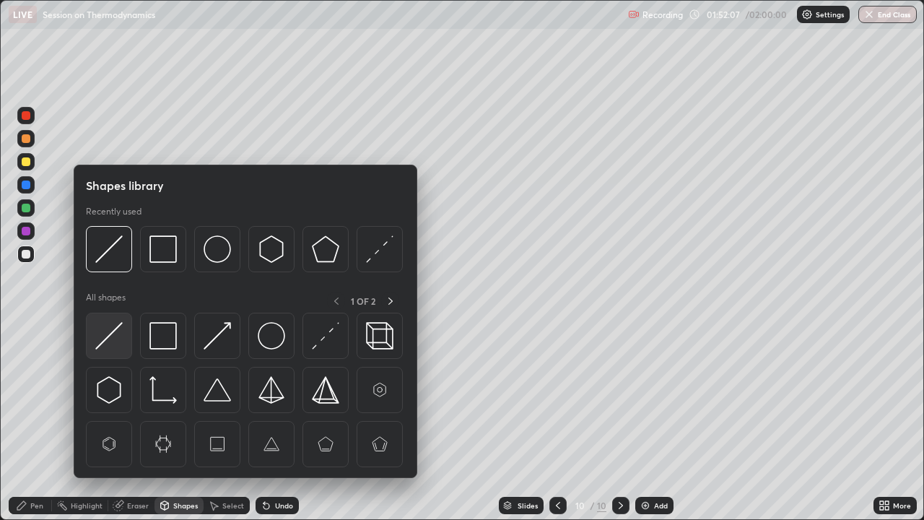
click at [110, 334] on img at bounding box center [108, 335] width 27 height 27
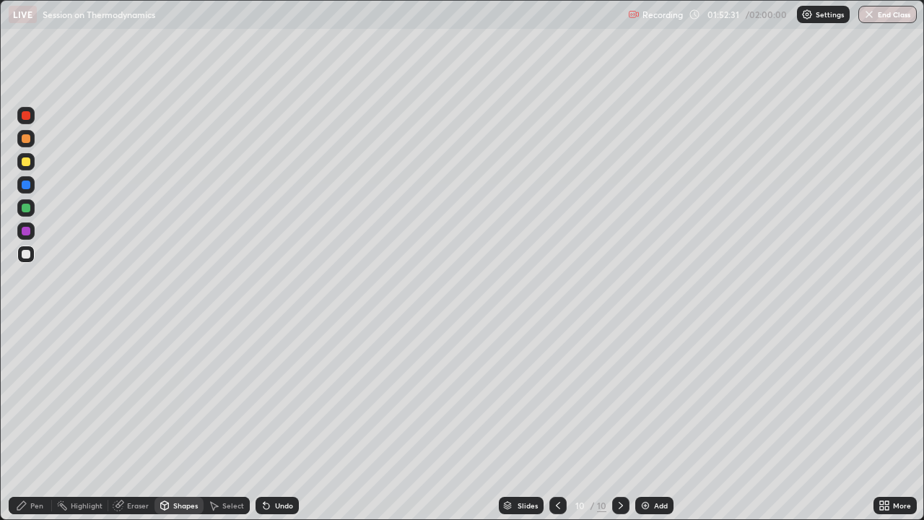
click at [126, 397] on div "Eraser" at bounding box center [131, 505] width 46 height 17
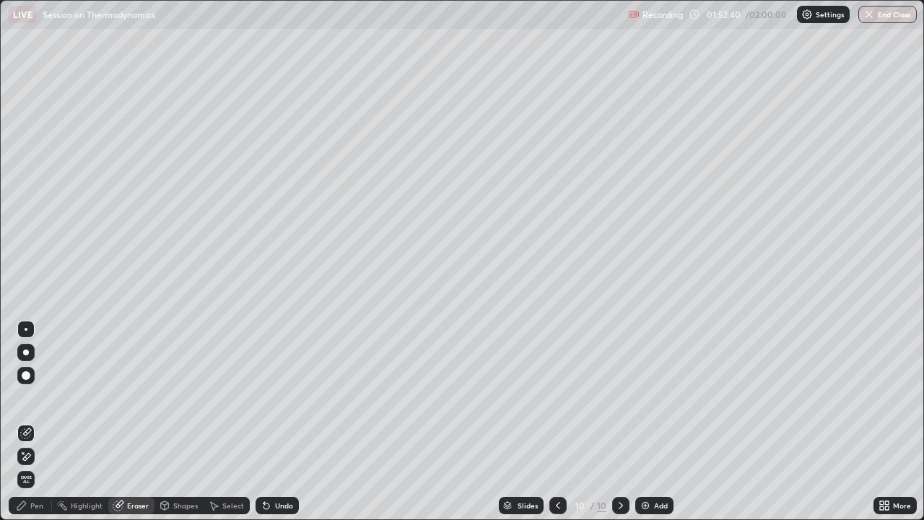
click at [33, 397] on div "Pen" at bounding box center [36, 505] width 13 height 7
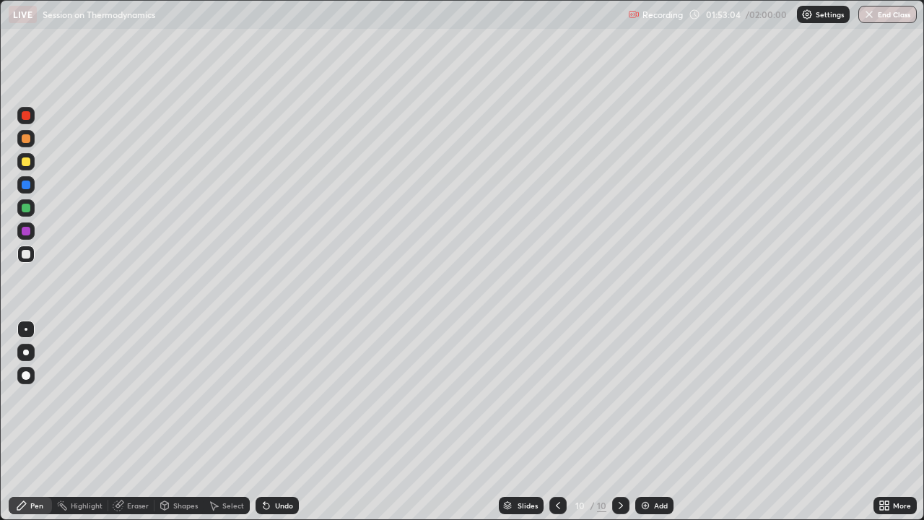
click at [269, 397] on div "Undo" at bounding box center [277, 505] width 43 height 17
click at [264, 397] on icon at bounding box center [267, 506] width 6 height 6
click at [870, 19] on img "button" at bounding box center [870, 15] width 12 height 12
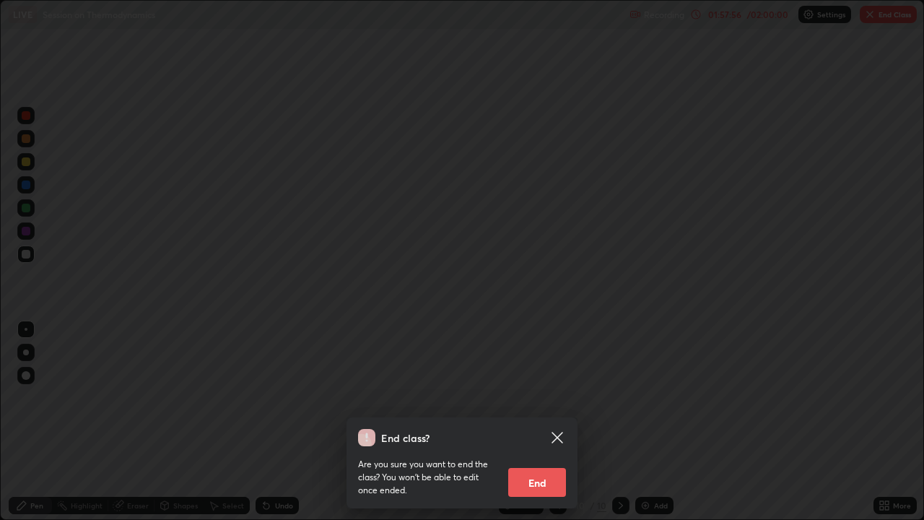
click at [542, 397] on button "End" at bounding box center [537, 482] width 58 height 29
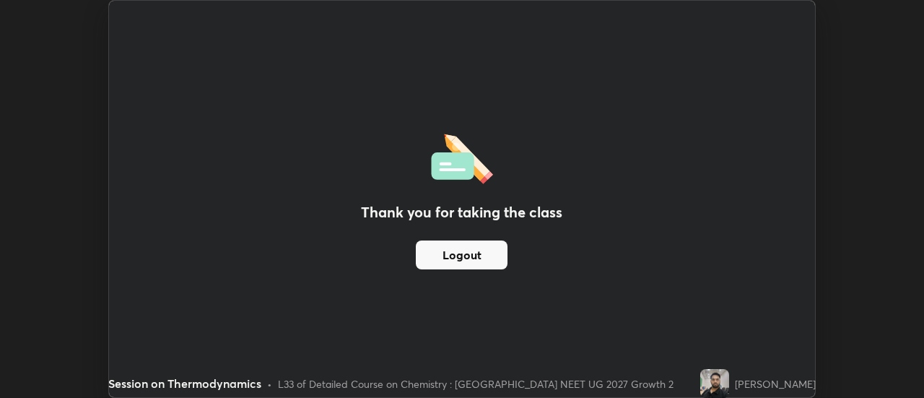
scroll to position [71803, 71276]
